Goal: Find specific page/section: Find specific page/section

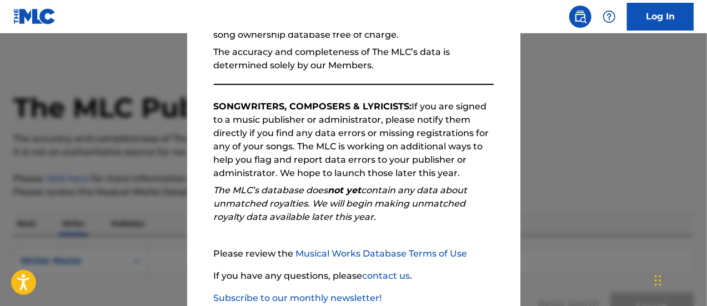
scroll to position [202, 0]
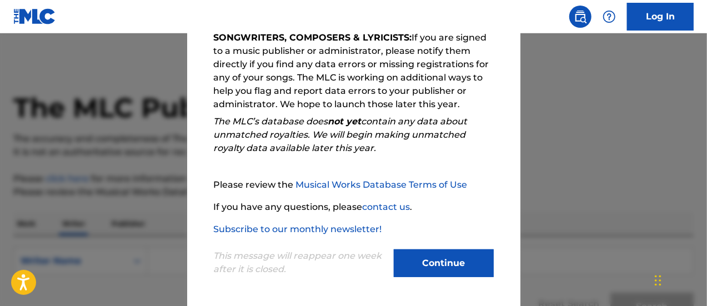
click at [438, 278] on div "Continue" at bounding box center [444, 264] width 100 height 31
click at [435, 272] on button "Continue" at bounding box center [444, 263] width 100 height 28
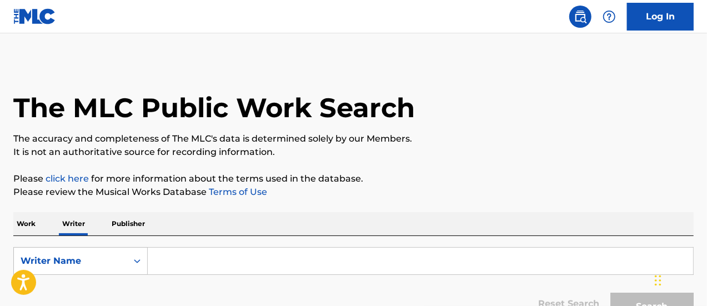
scroll to position [78, 0]
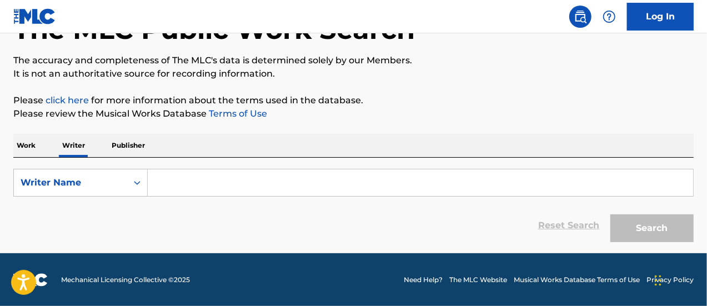
click at [219, 187] on input "Search Form" at bounding box center [421, 182] width 546 height 27
click at [133, 180] on icon "Search Form" at bounding box center [137, 182] width 11 height 11
click at [135, 181] on icon "Search Form" at bounding box center [137, 182] width 11 height 11
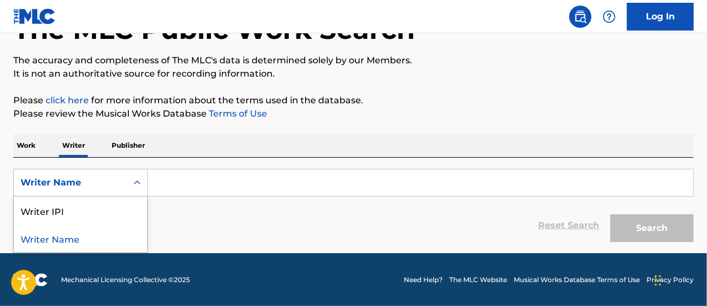
click at [86, 242] on div "Writer Name" at bounding box center [80, 238] width 133 height 28
click at [176, 185] on input "Search Form" at bounding box center [421, 182] width 546 height 27
type input "o"
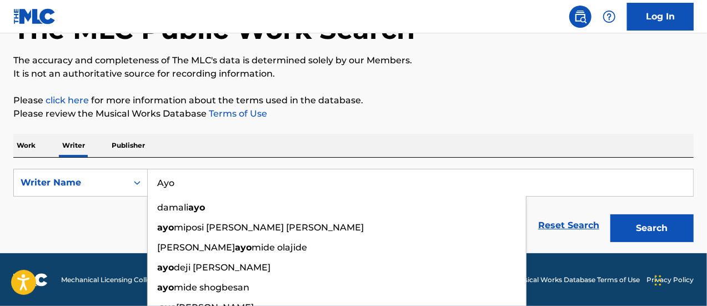
click at [174, 186] on input "Ayo" at bounding box center [421, 182] width 546 height 27
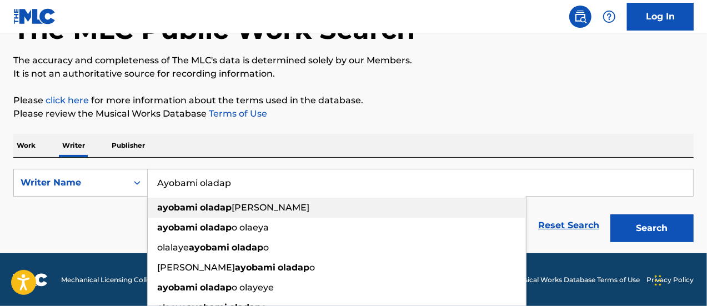
click at [237, 209] on span "[PERSON_NAME]" at bounding box center [271, 207] width 78 height 11
type input "[PERSON_NAME]"
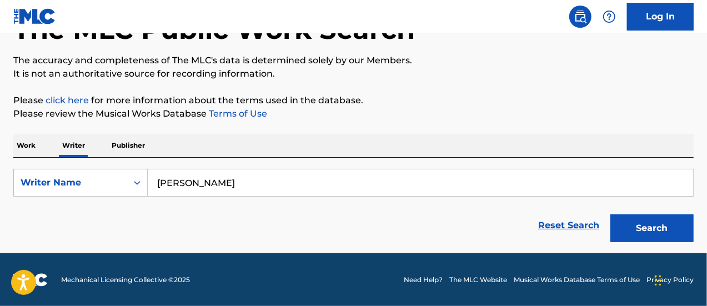
click at [640, 232] on button "Search" at bounding box center [652, 228] width 83 height 28
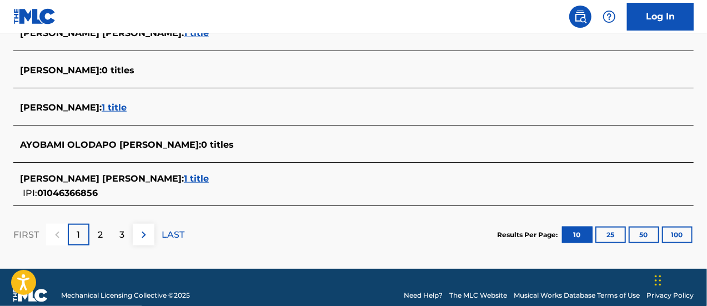
scroll to position [525, 0]
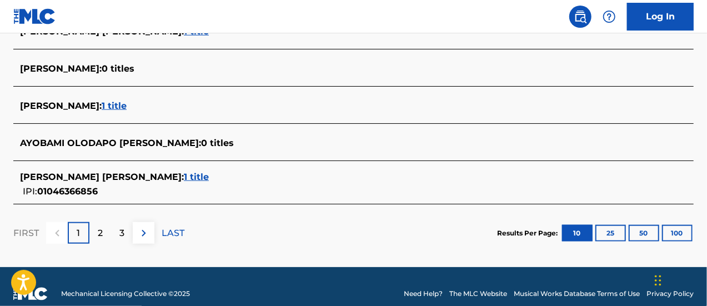
click at [101, 235] on p "2" at bounding box center [100, 233] width 5 height 13
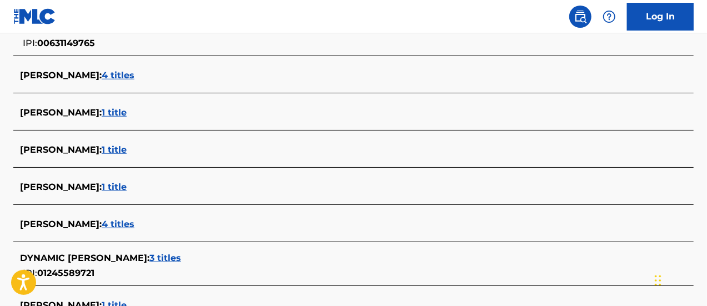
scroll to position [544, 0]
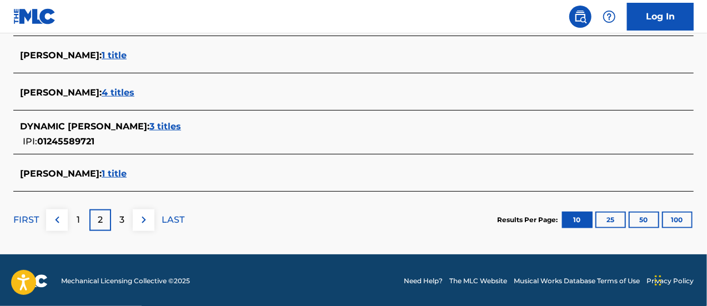
click at [57, 221] on img at bounding box center [57, 219] width 13 height 13
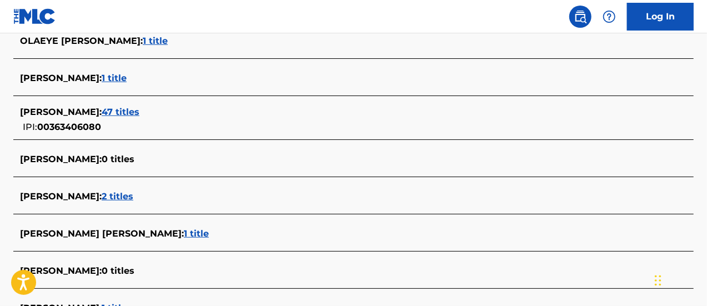
scroll to position [322, 0]
click at [139, 113] on span "47 titles" at bounding box center [121, 112] width 38 height 11
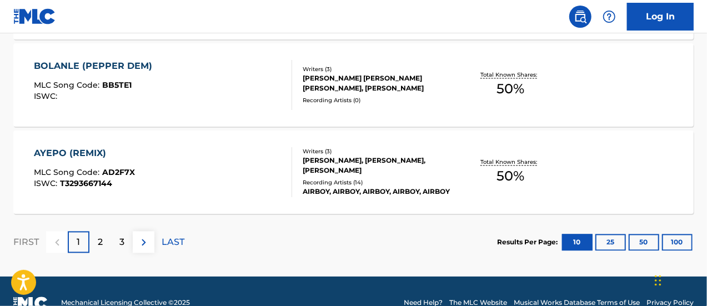
scroll to position [1054, 0]
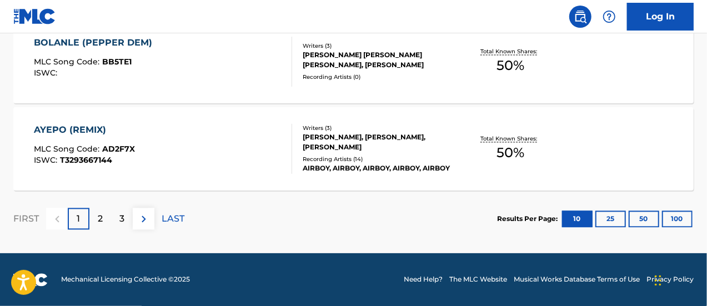
click at [103, 221] on div "2" at bounding box center [100, 219] width 22 height 22
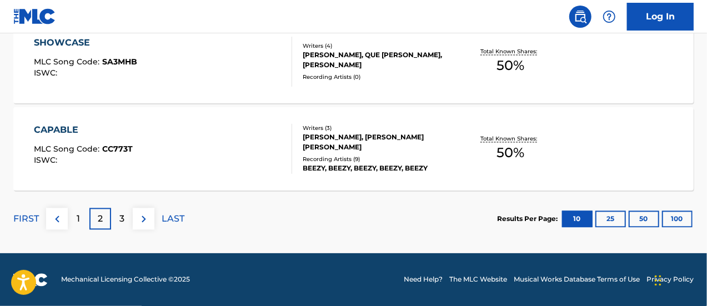
click at [121, 221] on p "3" at bounding box center [121, 219] width 5 height 13
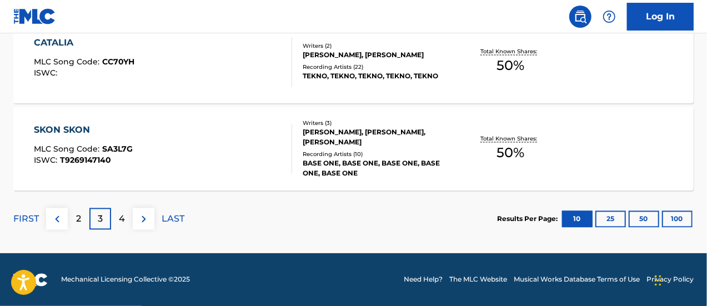
click at [144, 222] on img at bounding box center [143, 219] width 13 height 13
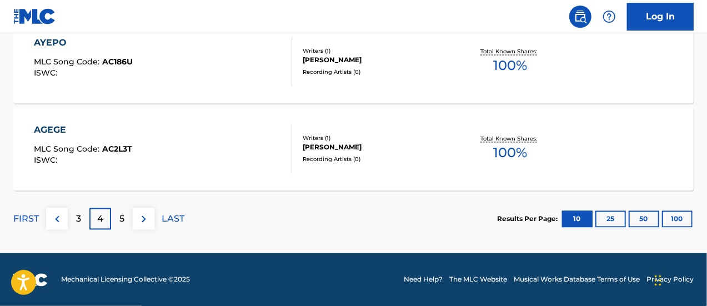
click at [118, 222] on div "5" at bounding box center [122, 219] width 22 height 22
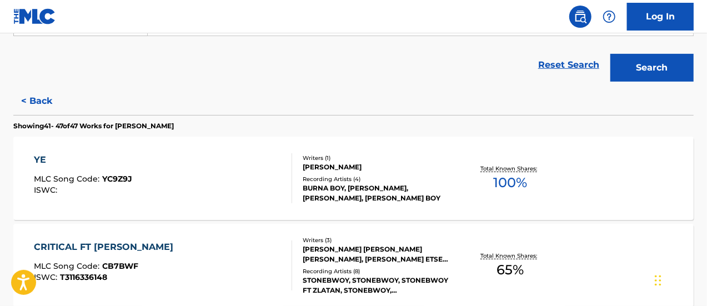
scroll to position [238, 0]
click at [573, 69] on link "Reset Search" at bounding box center [569, 65] width 72 height 24
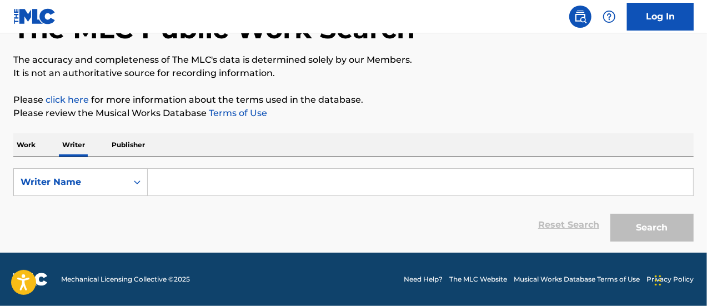
scroll to position [78, 0]
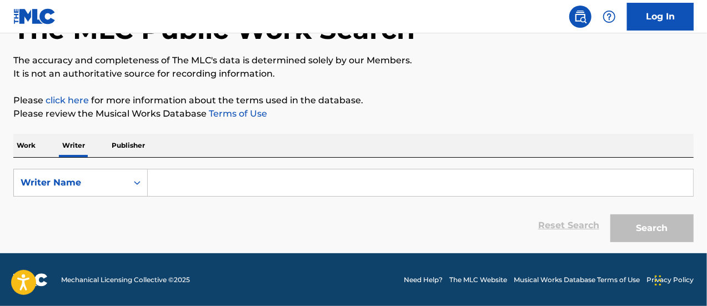
click at [281, 174] on input "Search Form" at bounding box center [421, 182] width 546 height 27
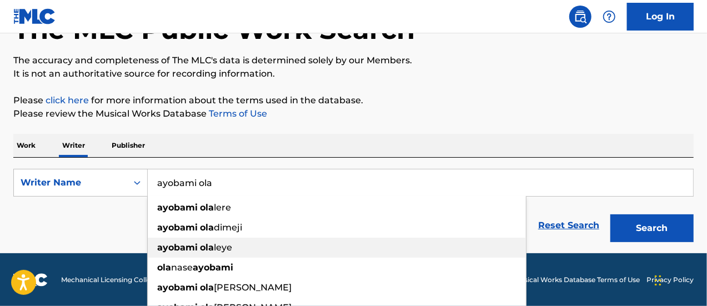
click at [199, 246] on span "Search Form" at bounding box center [199, 247] width 2 height 11
type input "[PERSON_NAME]"
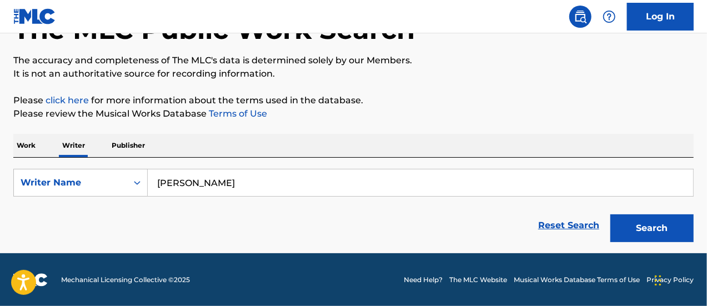
click at [611, 214] on button "Search" at bounding box center [652, 228] width 83 height 28
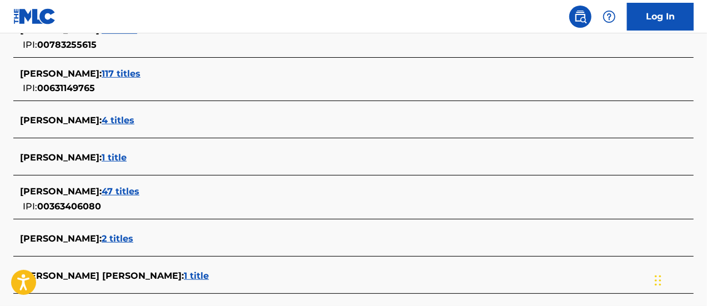
scroll to position [371, 0]
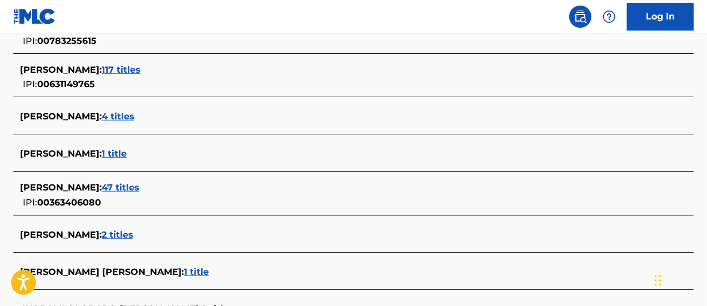
click at [139, 185] on span "47 titles" at bounding box center [121, 187] width 38 height 11
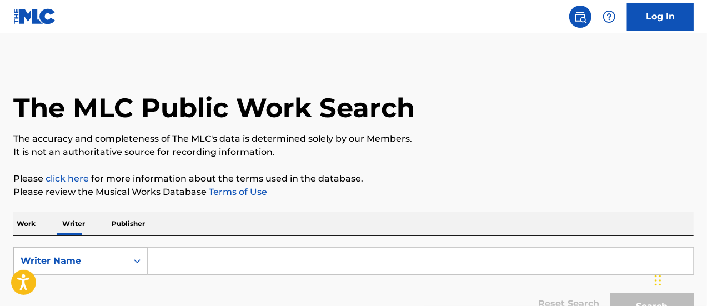
click at [202, 259] on input "Search Form" at bounding box center [421, 261] width 546 height 27
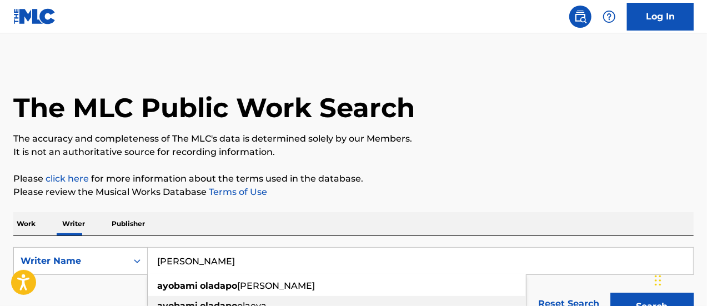
click at [222, 296] on div "[PERSON_NAME]" at bounding box center [337, 306] width 378 height 20
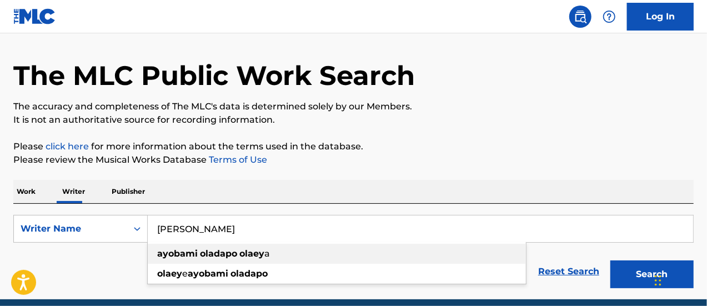
scroll to position [52, 0]
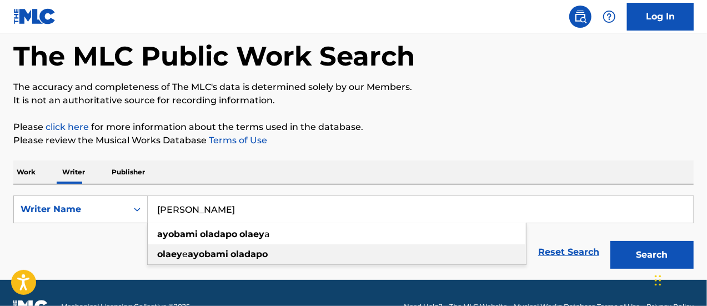
click at [217, 254] on strong "ayobami" at bounding box center [208, 254] width 41 height 11
type input "[PERSON_NAME]"
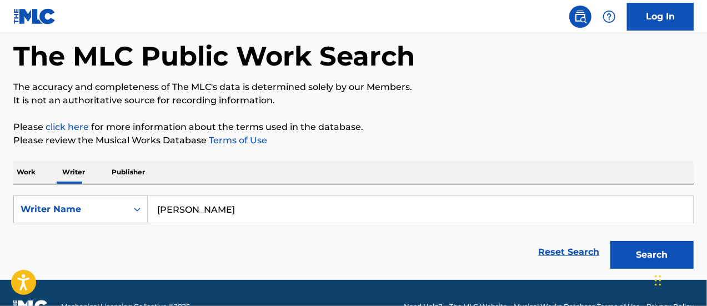
click at [611, 241] on button "Search" at bounding box center [652, 255] width 83 height 28
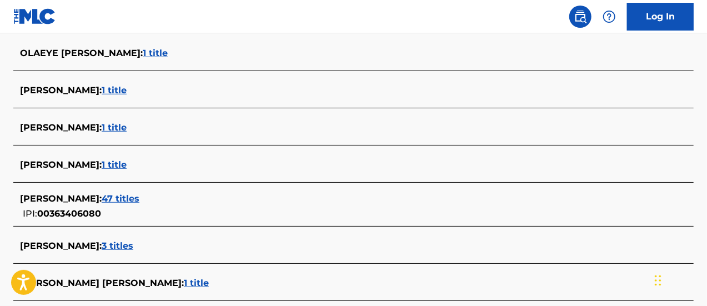
scroll to position [311, 0]
click at [139, 197] on span "47 titles" at bounding box center [121, 198] width 38 height 11
